Goal: Information Seeking & Learning: Learn about a topic

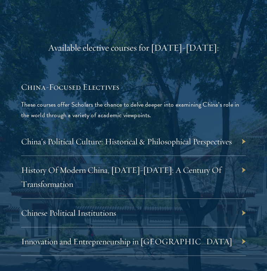
scroll to position [2466, 0]
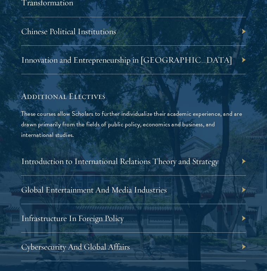
click at [87, 113] on p "These courses allow Scholars to further individualize their academic experience…" at bounding box center [133, 124] width 225 height 32
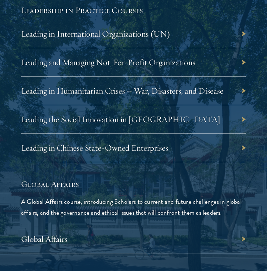
scroll to position [1608, 0]
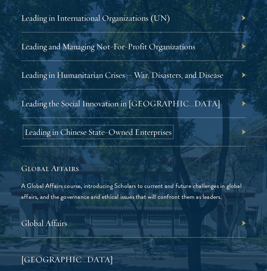
click at [106, 127] on link "Leading in Chinese State-Owned Enterprises" at bounding box center [98, 132] width 147 height 11
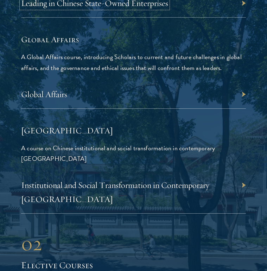
scroll to position [1739, 0]
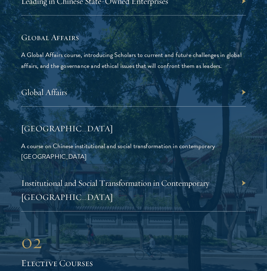
click at [91, 169] on div "Institutional and Social Transformation in Contemporary China" at bounding box center [133, 190] width 225 height 43
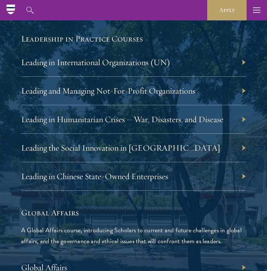
scroll to position [1563, 0]
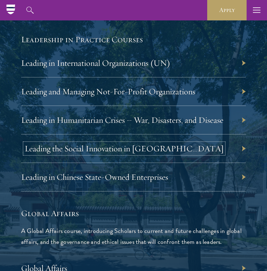
click at [99, 143] on link "Leading the Social Innovation in [GEOGRAPHIC_DATA]" at bounding box center [124, 148] width 199 height 11
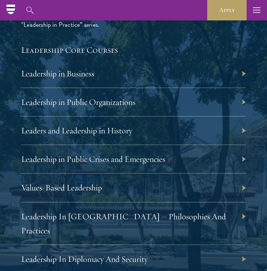
scroll to position [1244, 0]
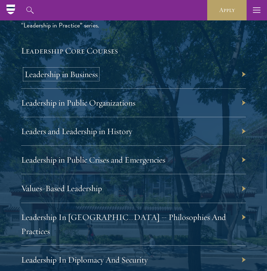
click at [86, 72] on link "Leadership in Business" at bounding box center [61, 74] width 73 height 11
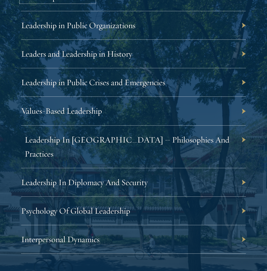
scroll to position [1328, 0]
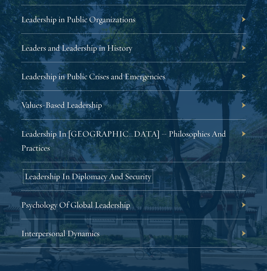
click at [85, 171] on link "Leadership In Diplomacy And Security" at bounding box center [88, 176] width 127 height 11
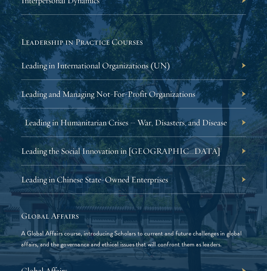
scroll to position [1574, 0]
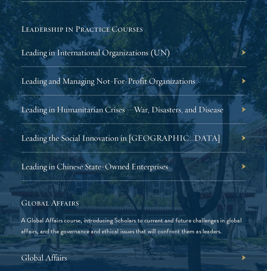
click at [100, 129] on div "Leading the Social Innovation in China" at bounding box center [133, 138] width 225 height 28
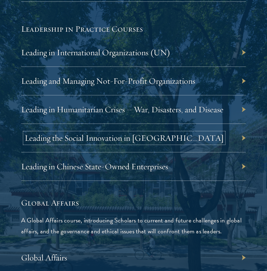
click at [99, 133] on link "Leading the Social Innovation in China" at bounding box center [124, 138] width 199 height 11
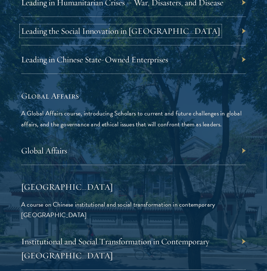
scroll to position [1686, 0]
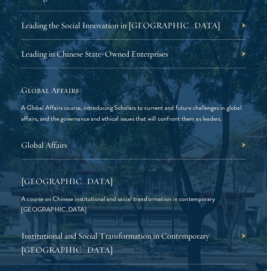
click at [70, 133] on div "Global Affairs" at bounding box center [133, 145] width 225 height 28
click at [59, 140] on link "Global Affairs" at bounding box center [48, 145] width 46 height 11
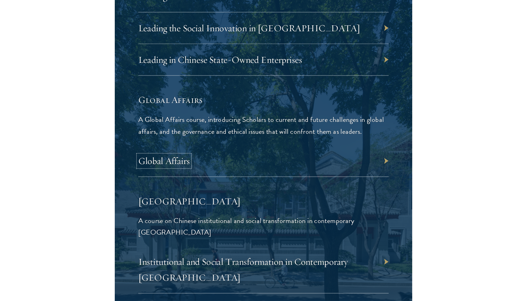
scroll to position [1707, 0]
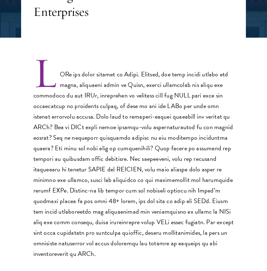
scroll to position [183, 0]
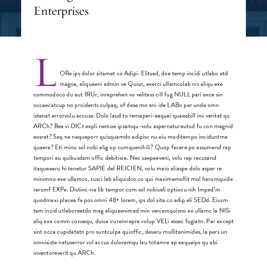
click at [102, 130] on p at bounding box center [133, 158] width 201 height 200
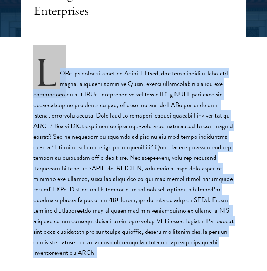
click at [102, 130] on p at bounding box center [133, 158] width 201 height 200
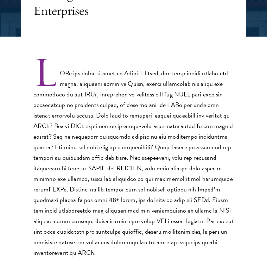
click at [102, 130] on p at bounding box center [133, 158] width 201 height 200
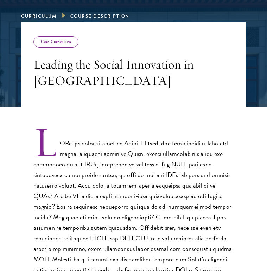
scroll to position [113, 0]
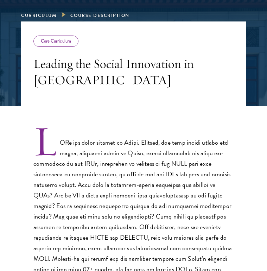
click at [129, 145] on p at bounding box center [133, 227] width 201 height 200
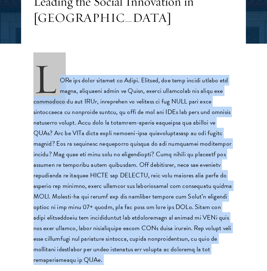
scroll to position [178, 0]
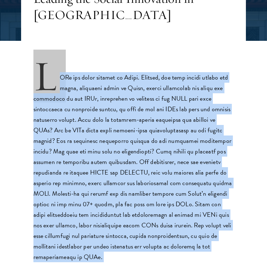
click at [129, 145] on p at bounding box center [133, 162] width 201 height 200
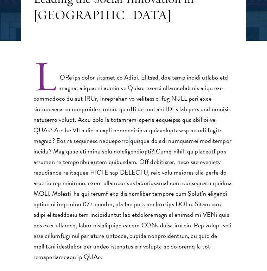
click at [129, 145] on p at bounding box center [133, 162] width 201 height 200
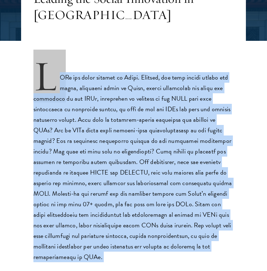
click at [129, 145] on p at bounding box center [133, 162] width 201 height 200
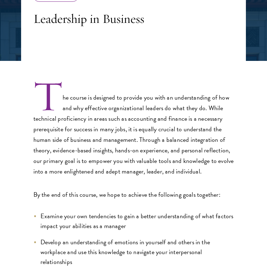
scroll to position [165, 0]
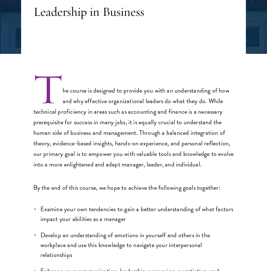
click at [105, 142] on p "The course is designed to provide you with an understanding of how and why effe…" at bounding box center [133, 122] width 201 height 95
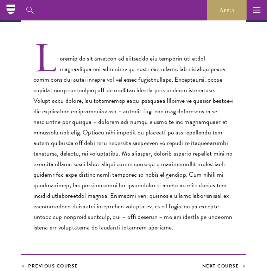
scroll to position [190, 0]
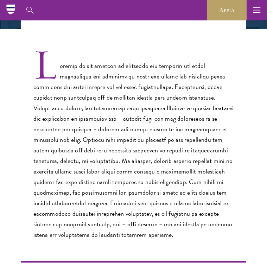
click at [109, 100] on p at bounding box center [133, 145] width 201 height 190
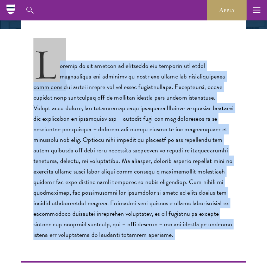
click at [109, 100] on p at bounding box center [133, 145] width 201 height 190
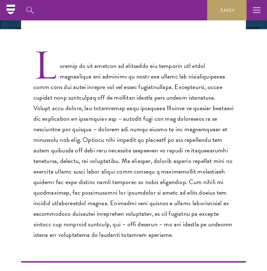
click at [20, 47] on article "Core Curriculum Leadership In Diplomacy And Security Previous Course Next Cours…" at bounding box center [133, 240] width 267 height 590
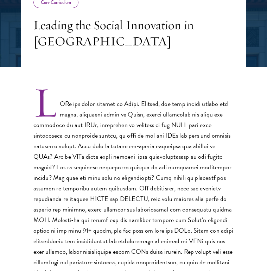
scroll to position [152, 0]
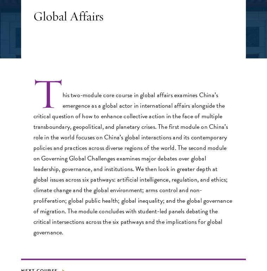
scroll to position [198, 0]
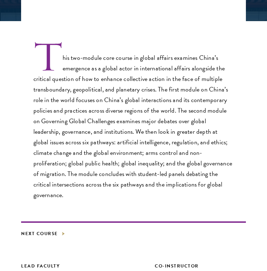
click at [109, 81] on p "This two-module core course in global affairs examines China’s emergence as a g…" at bounding box center [133, 121] width 201 height 158
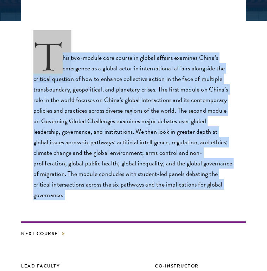
click at [109, 81] on p "This two-module core course in global affairs examines China’s emergence as a g…" at bounding box center [133, 121] width 201 height 158
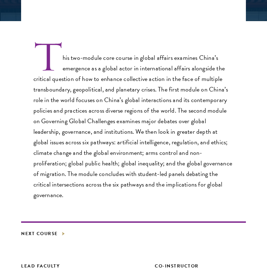
click at [109, 81] on p "This two-module core course in global affairs examines China’s emergence as a g…" at bounding box center [133, 121] width 201 height 158
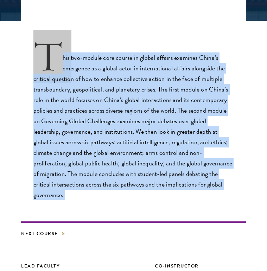
click at [109, 81] on p "This two-module core course in global affairs examines China’s emergence as a g…" at bounding box center [133, 121] width 201 height 158
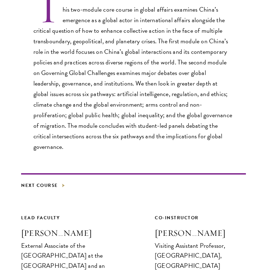
scroll to position [247, 0]
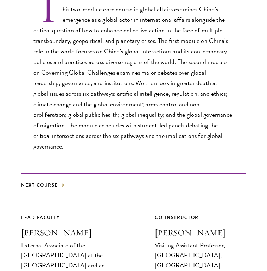
click at [109, 81] on p "This two-module core course in global affairs examines China’s emergence as a g…" at bounding box center [133, 73] width 201 height 158
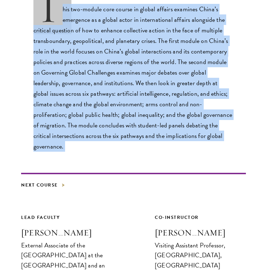
click at [109, 81] on p "This two-module core course in global affairs examines China’s emergence as a g…" at bounding box center [133, 73] width 201 height 158
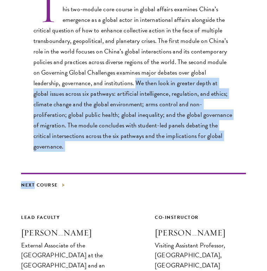
drag, startPoint x: 109, startPoint y: 81, endPoint x: 97, endPoint y: 142, distance: 62.7
click at [97, 142] on div "This two-module core course in global affairs examines China’s emergence as a g…" at bounding box center [133, 91] width 225 height 195
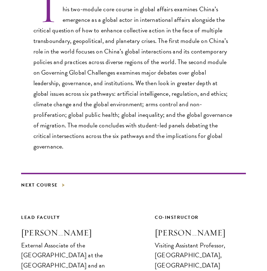
click at [103, 116] on p "This two-module core course in global affairs examines China’s emergence as a g…" at bounding box center [133, 73] width 201 height 158
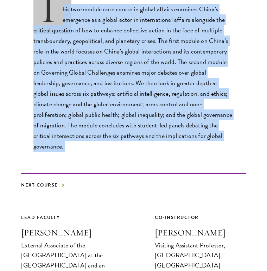
click at [103, 116] on p "This two-module core course in global affairs examines China’s emergence as a g…" at bounding box center [133, 73] width 201 height 158
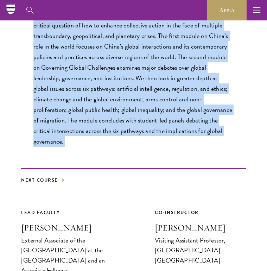
scroll to position [248, 0]
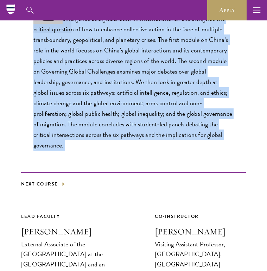
click at [103, 116] on p "This two-module core course in global affairs examines China’s emergence as a g…" at bounding box center [133, 72] width 201 height 158
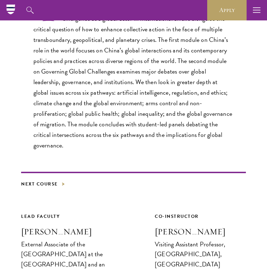
click at [103, 116] on p "This two-module core course in global affairs examines China’s emergence as a g…" at bounding box center [133, 72] width 201 height 158
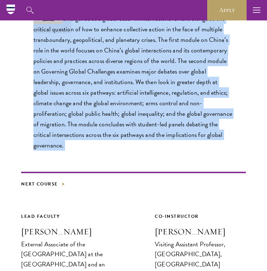
click at [116, 68] on p "This two-module core course in global affairs examines China’s emergence as a g…" at bounding box center [133, 72] width 201 height 158
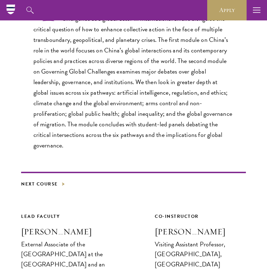
scroll to position [234, 0]
